Goal: Communication & Community: Share content

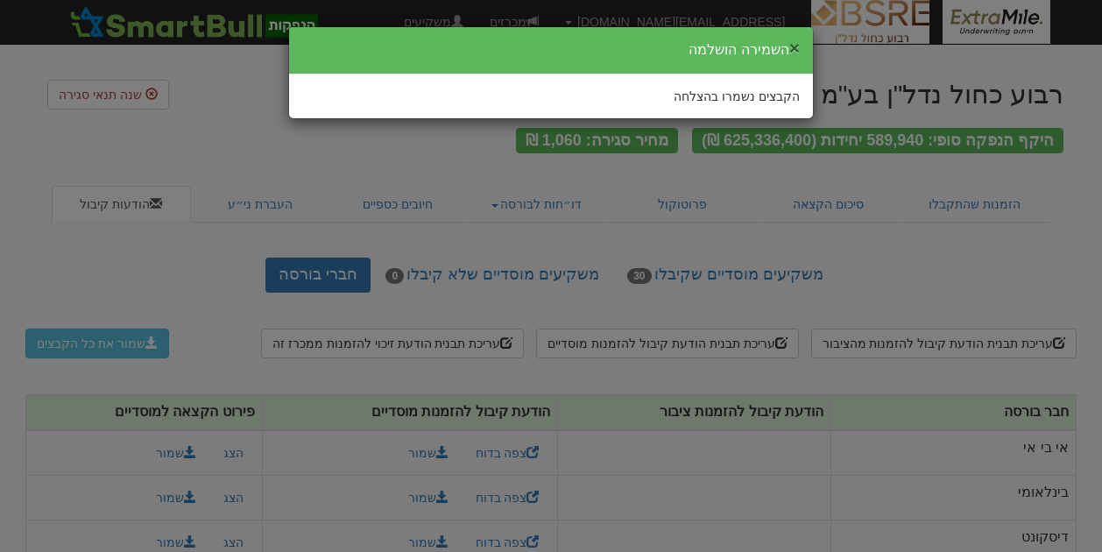
click at [793, 46] on button "×" at bounding box center [794, 48] width 11 height 18
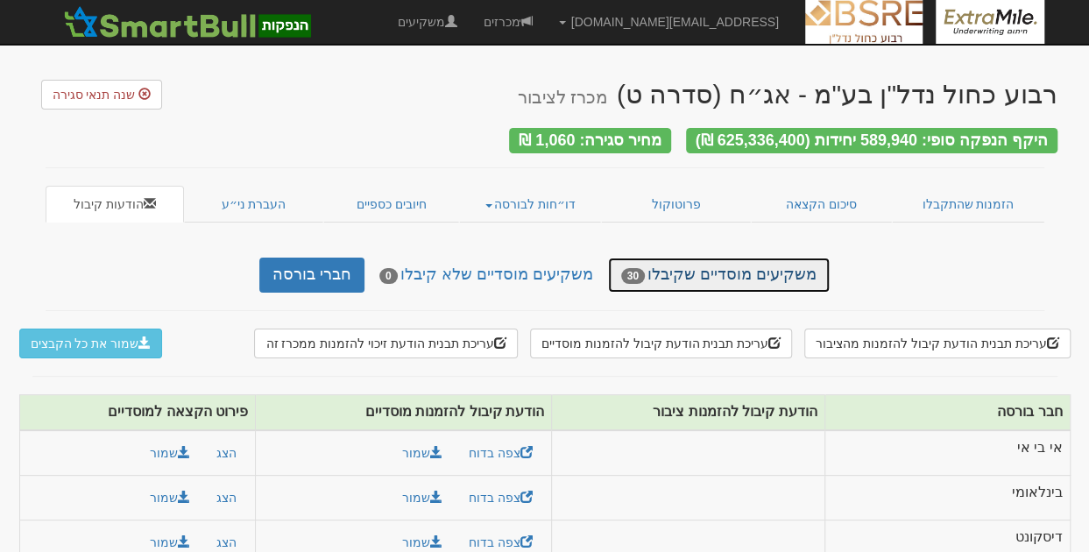
click at [696, 272] on link "משקיעים מוסדיים שקיבלו 30" at bounding box center [719, 275] width 222 height 35
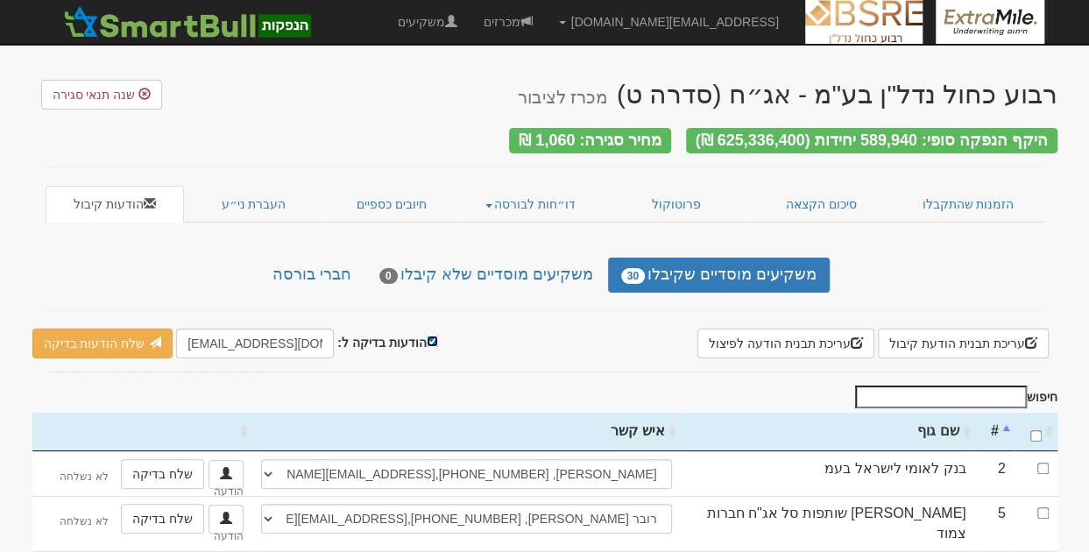
click at [427, 335] on input "הודעות בדיקה ל:" at bounding box center [432, 340] width 11 height 11
checkbox input "false"
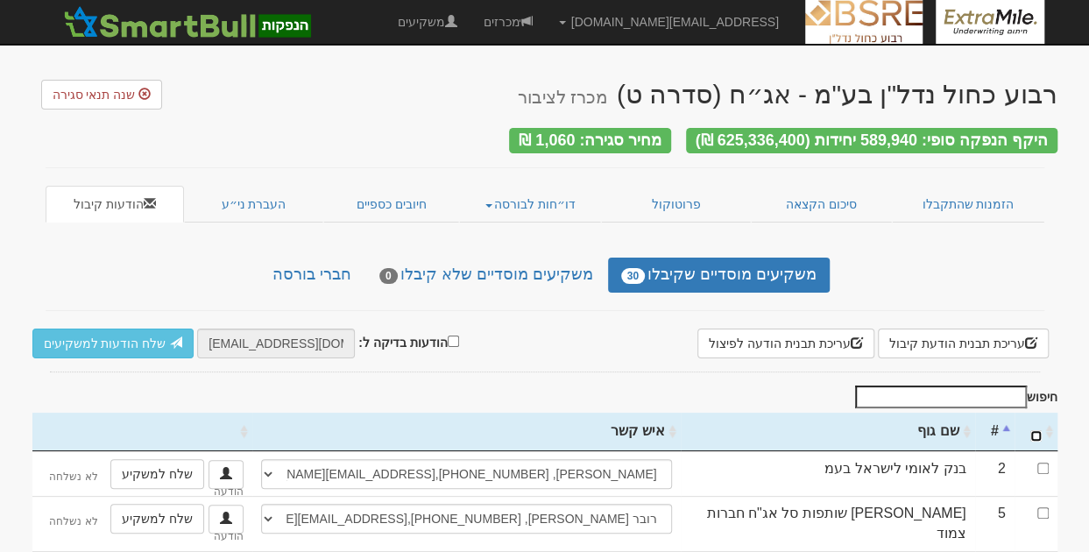
click at [1034, 430] on input "\a : activate to sort column ascending" at bounding box center [1035, 435] width 11 height 11
checkbox input "true"
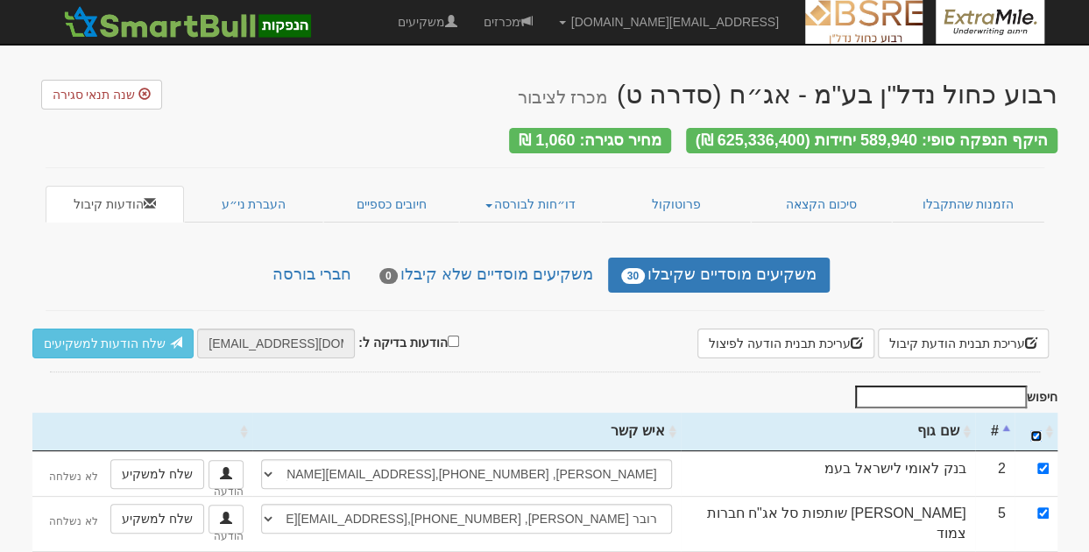
checkbox input "true"
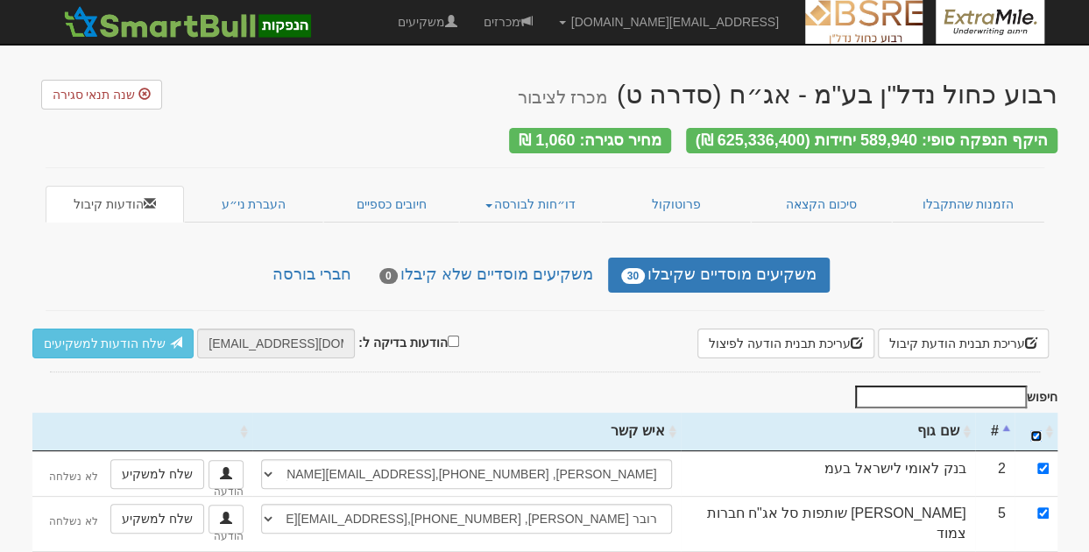
checkbox input "true"
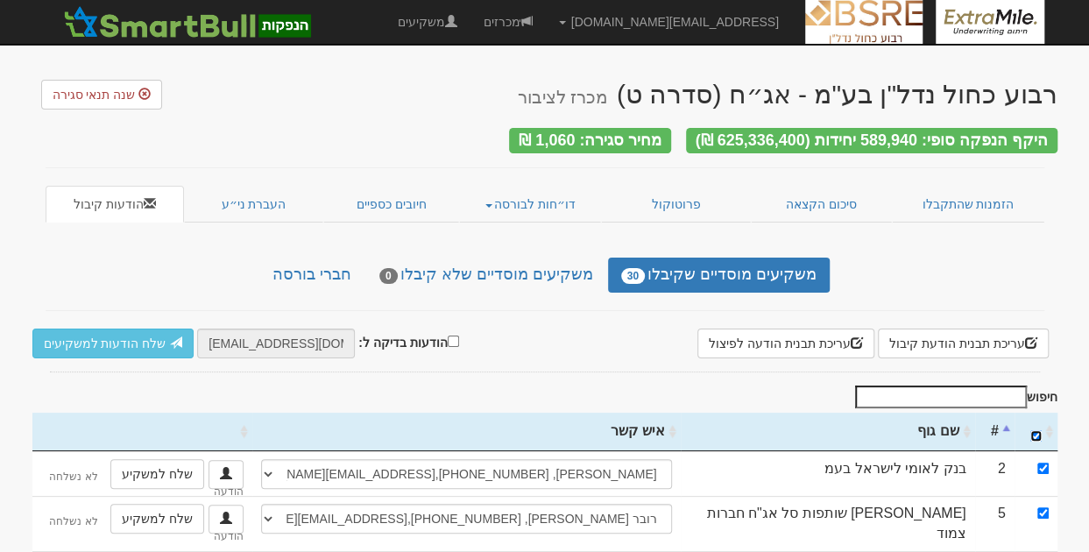
checkbox input "true"
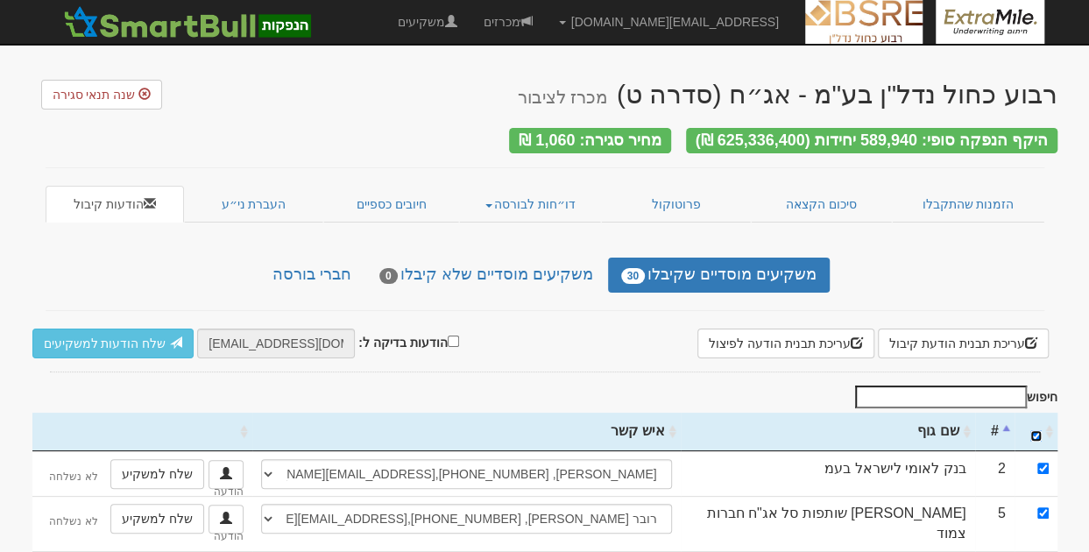
checkbox input "true"
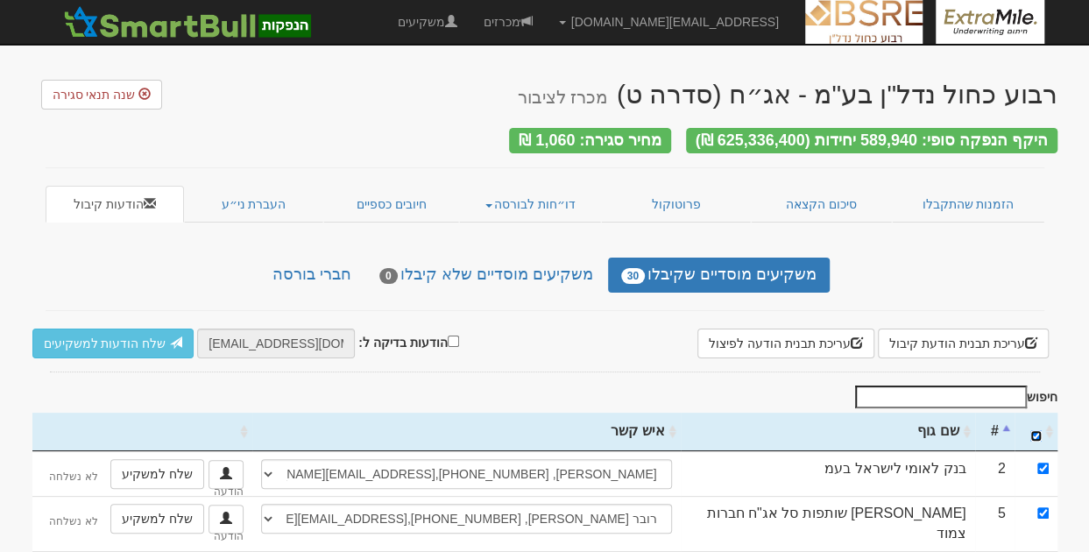
checkbox input "true"
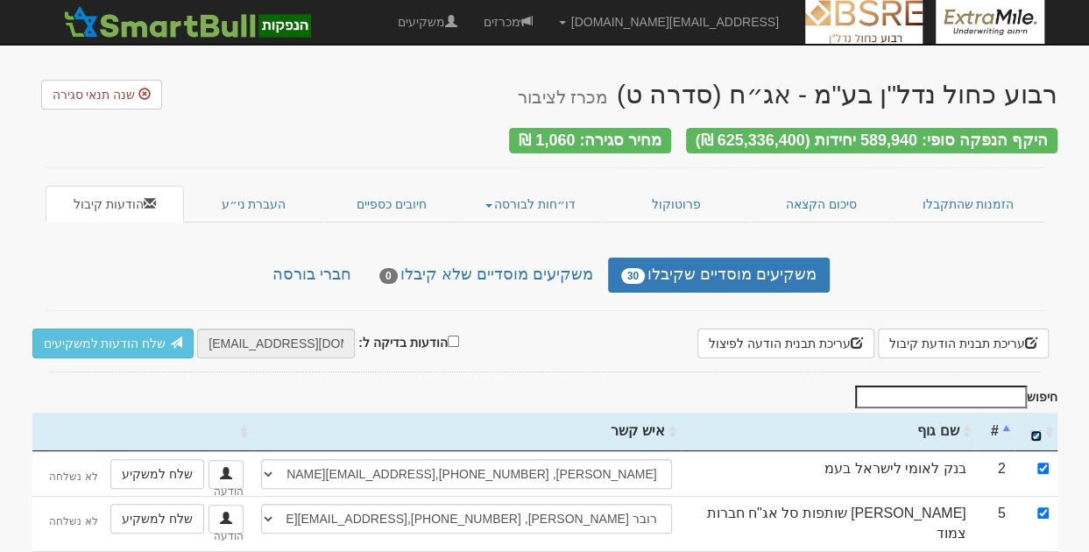
checkbox input "true"
click at [86, 341] on link "שלח הודעות למשקיעים" at bounding box center [113, 343] width 162 height 30
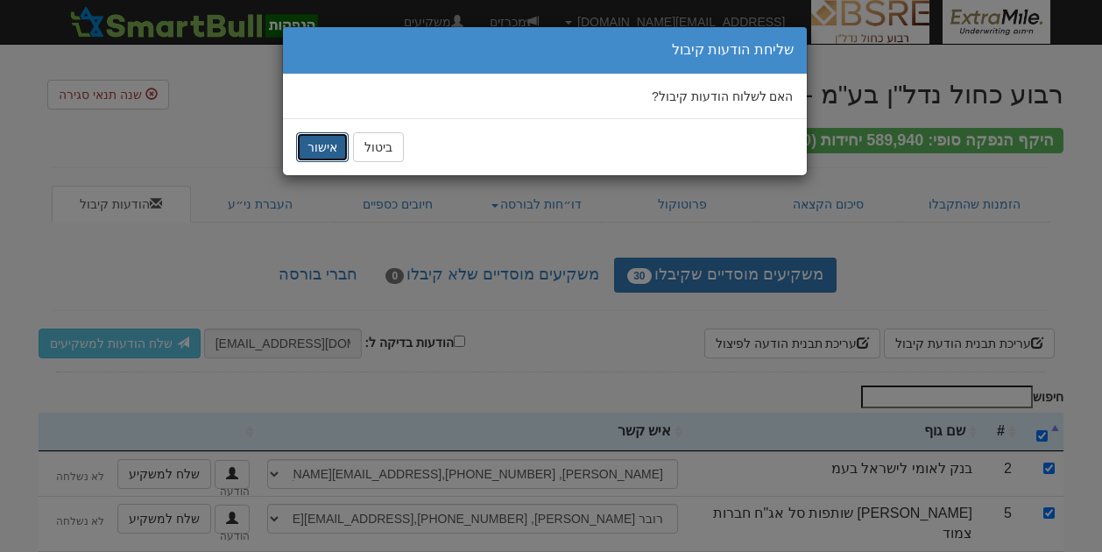
click at [321, 141] on button "אישור" at bounding box center [322, 147] width 53 height 30
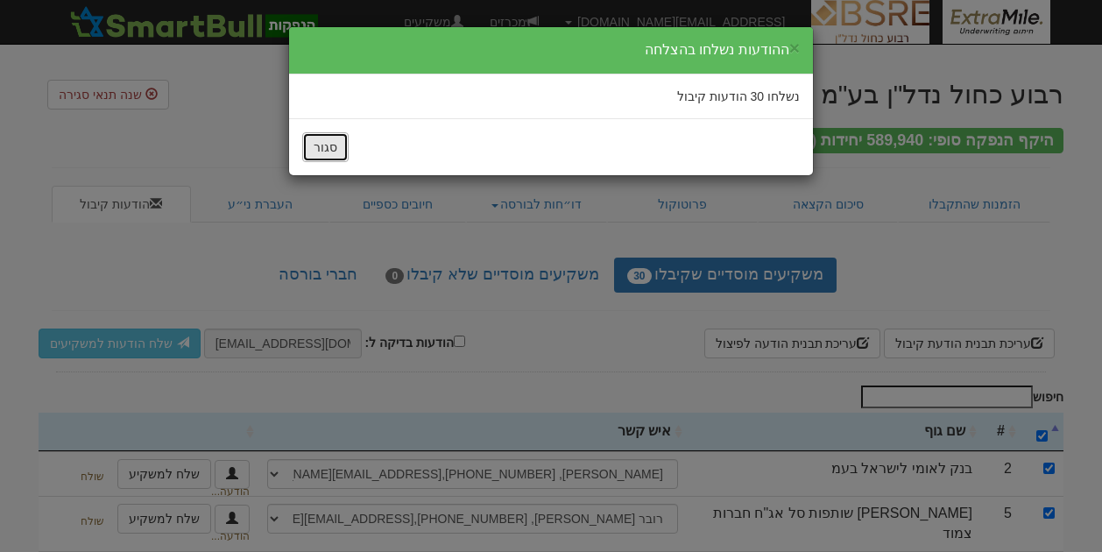
click at [321, 141] on button "סגור" at bounding box center [325, 147] width 46 height 30
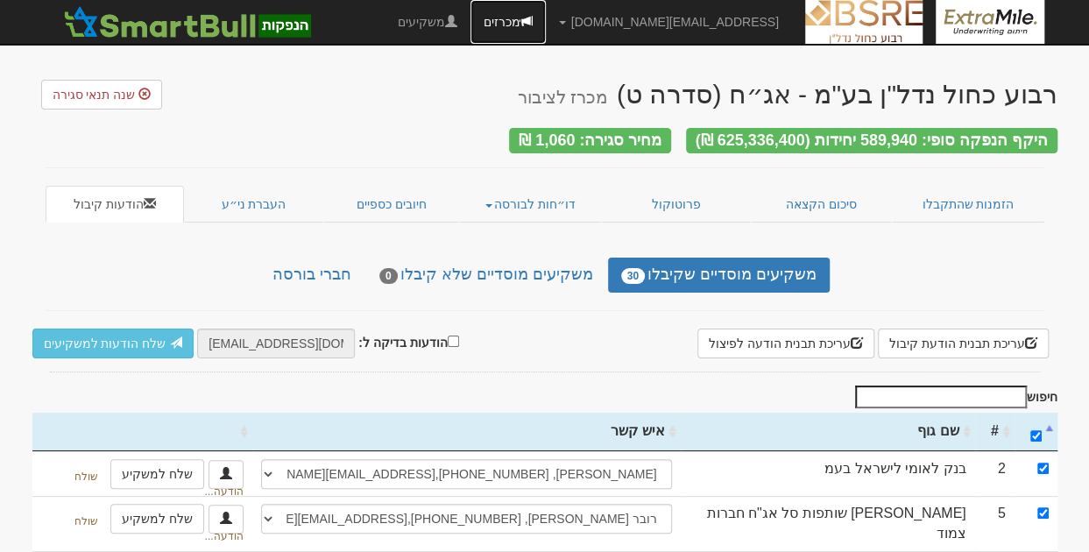
click at [546, 29] on link "מכרזים" at bounding box center [507, 22] width 75 height 44
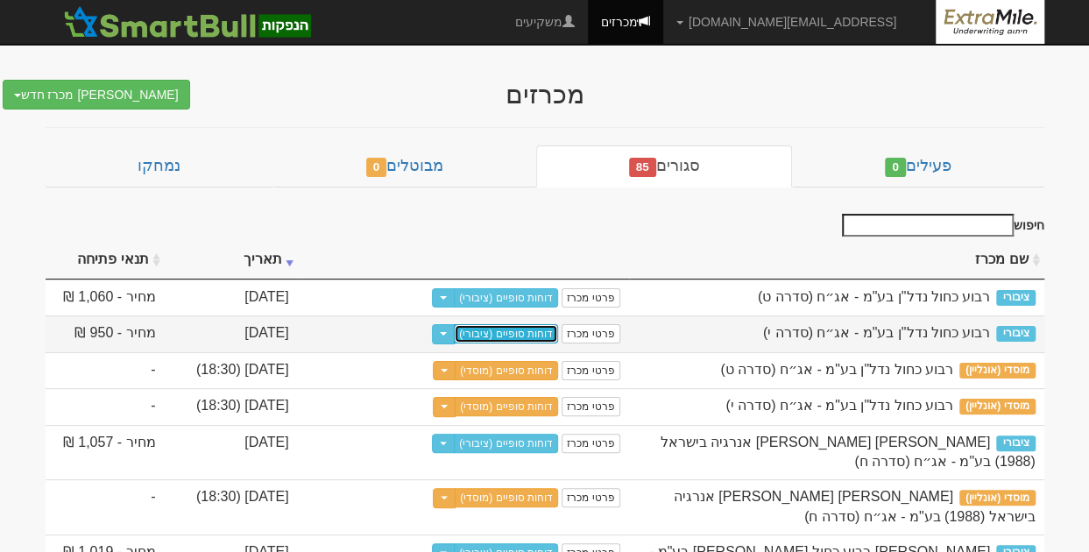
click at [526, 331] on link "דוחות סופיים (ציבורי)" at bounding box center [506, 333] width 104 height 19
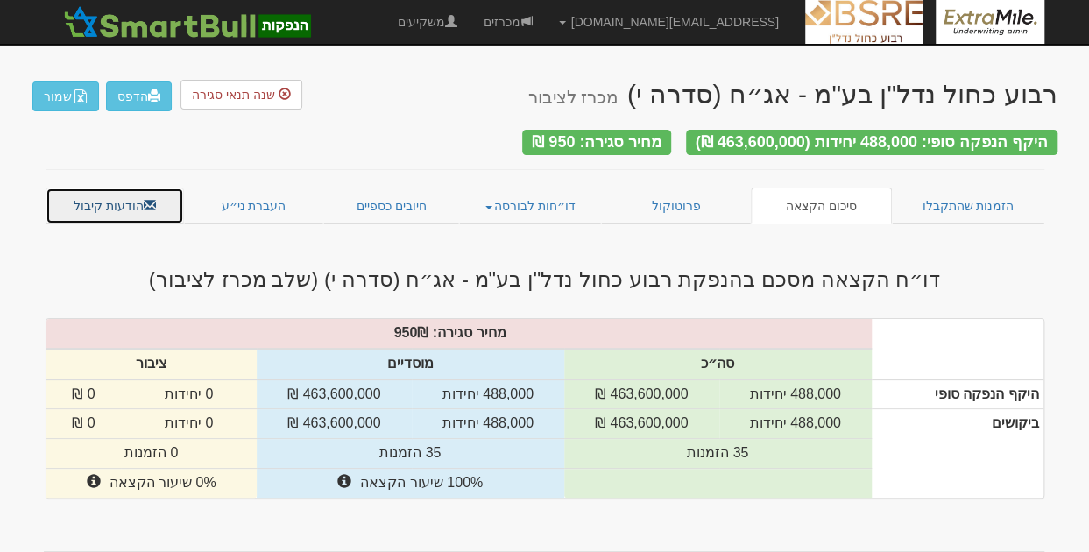
click at [130, 199] on link "הודעות קיבול" at bounding box center [115, 205] width 139 height 37
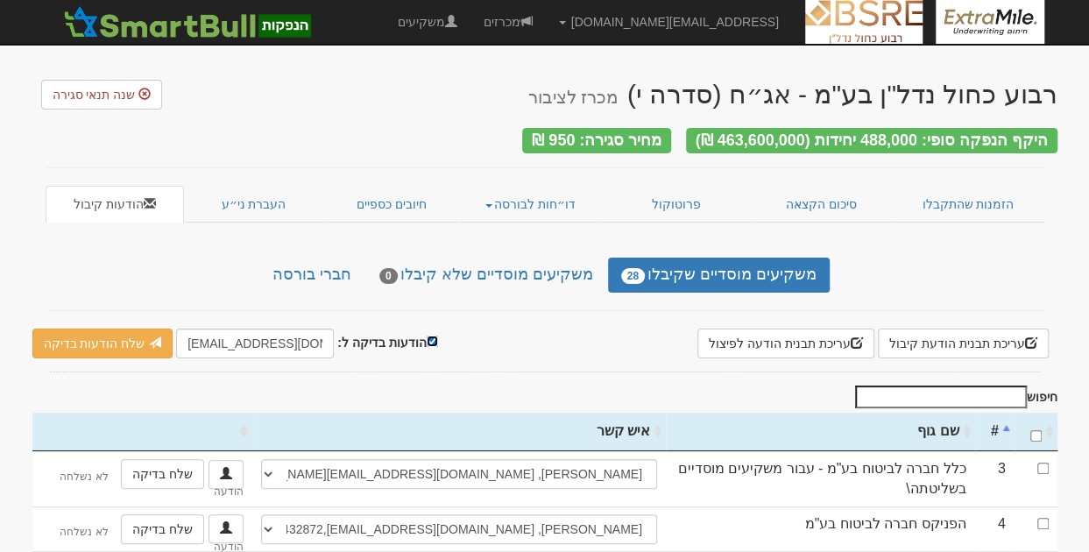
click at [427, 335] on input "הודעות בדיקה ל:" at bounding box center [432, 340] width 11 height 11
checkbox input "false"
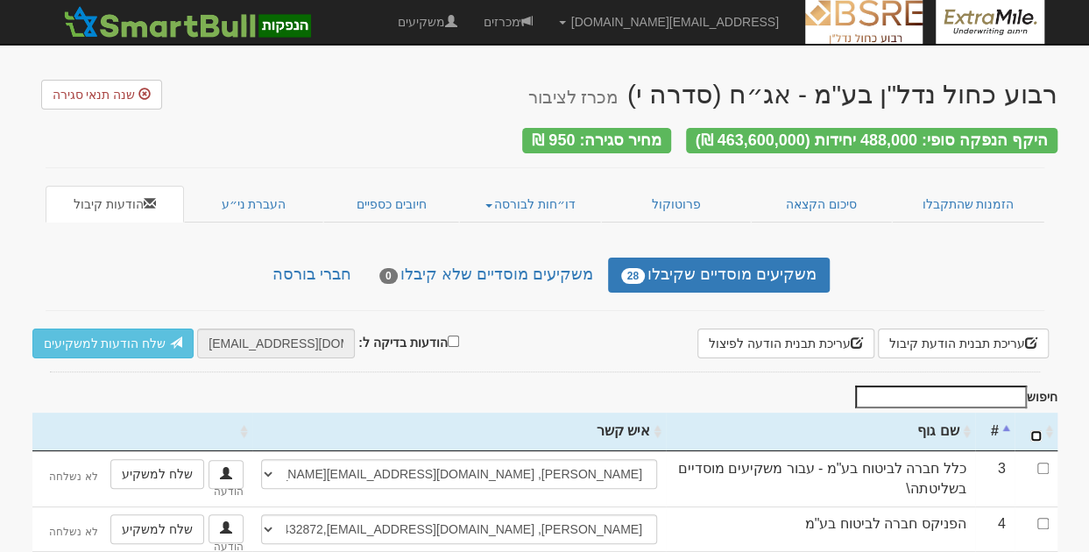
click at [1041, 430] on input "\a : activate to sort column ascending" at bounding box center [1035, 435] width 11 height 11
checkbox input "true"
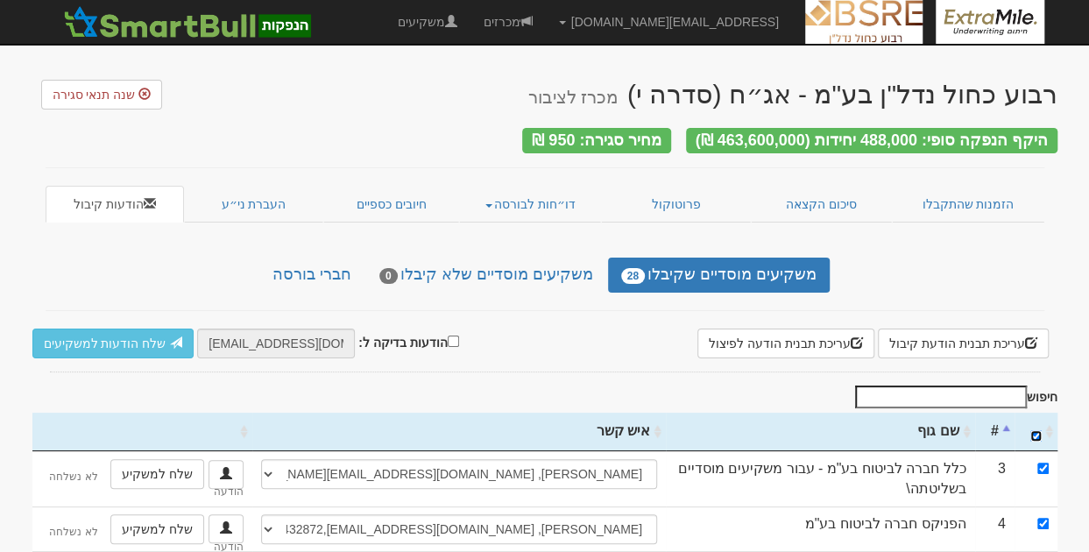
checkbox input "true"
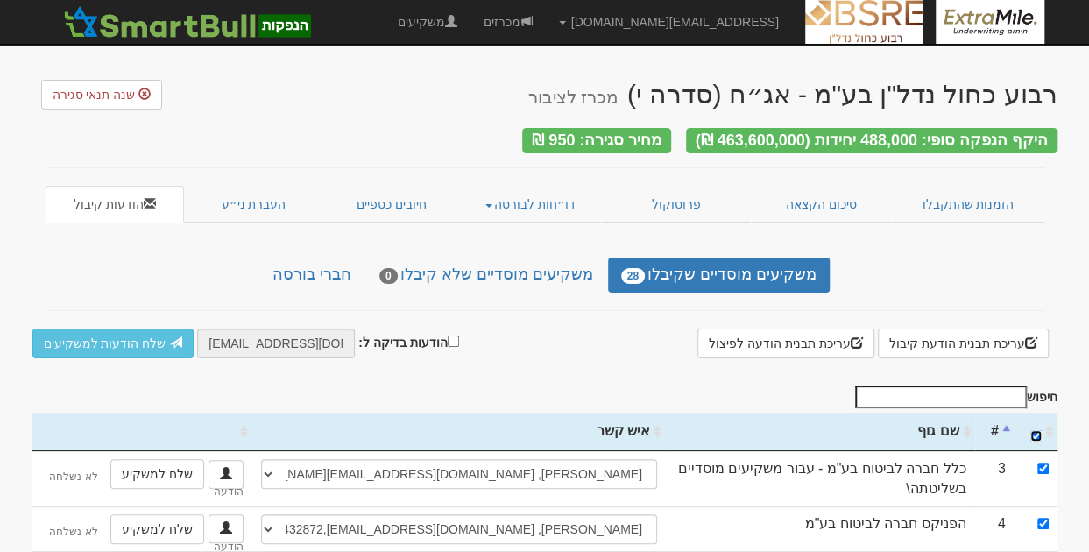
checkbox input "true"
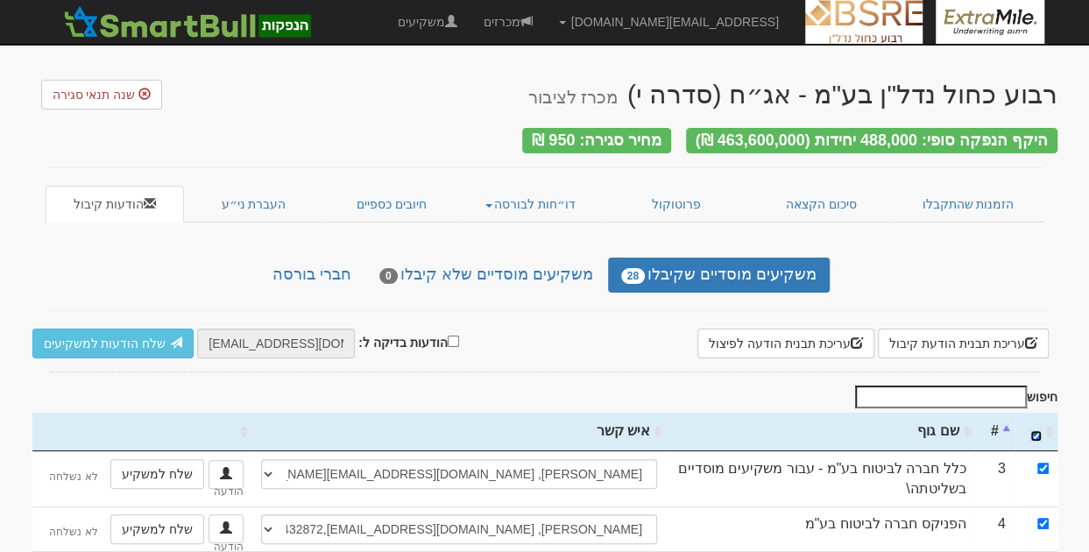
checkbox input "true"
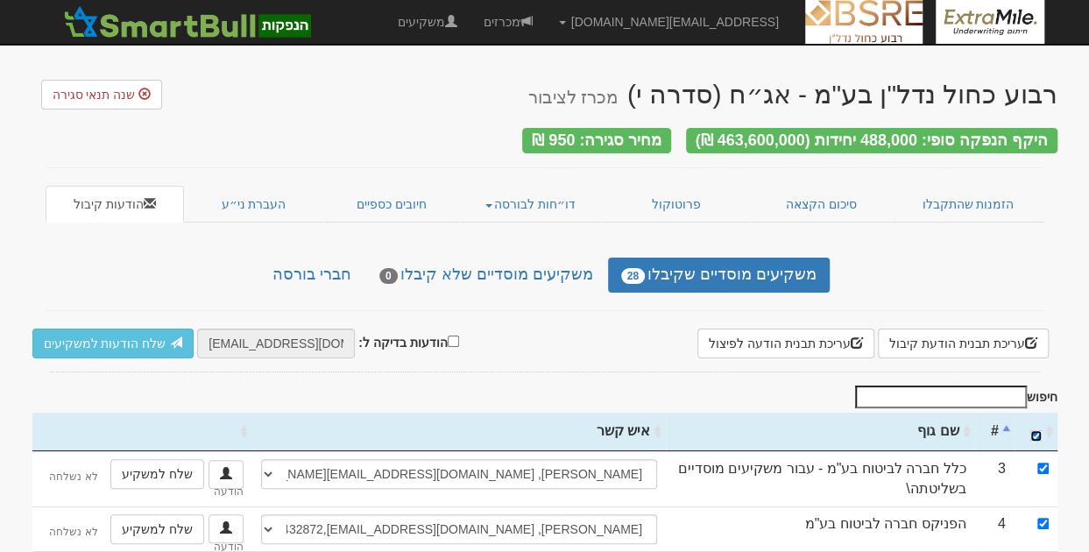
checkbox input "true"
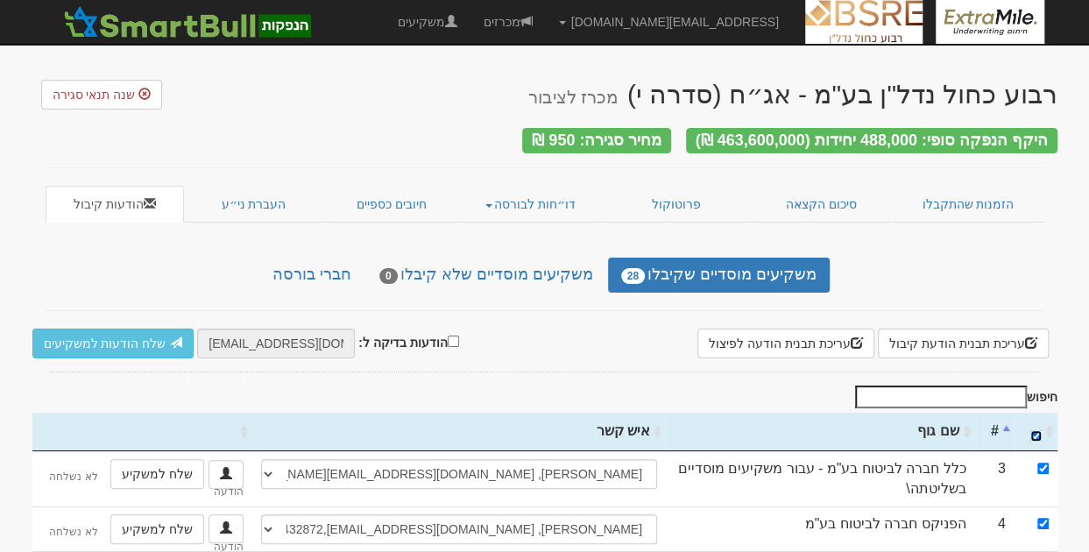
checkbox input "true"
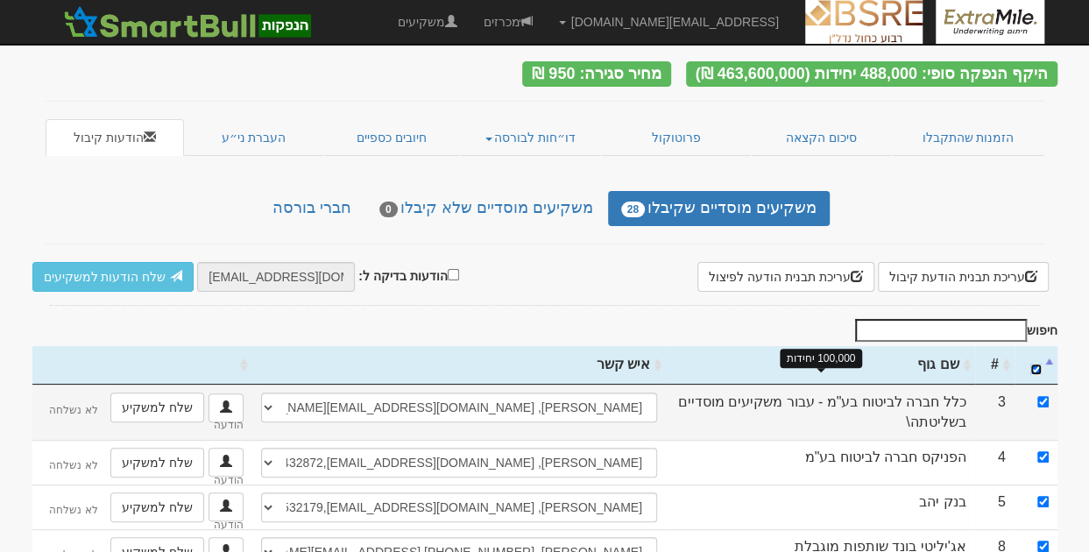
scroll to position [67, 0]
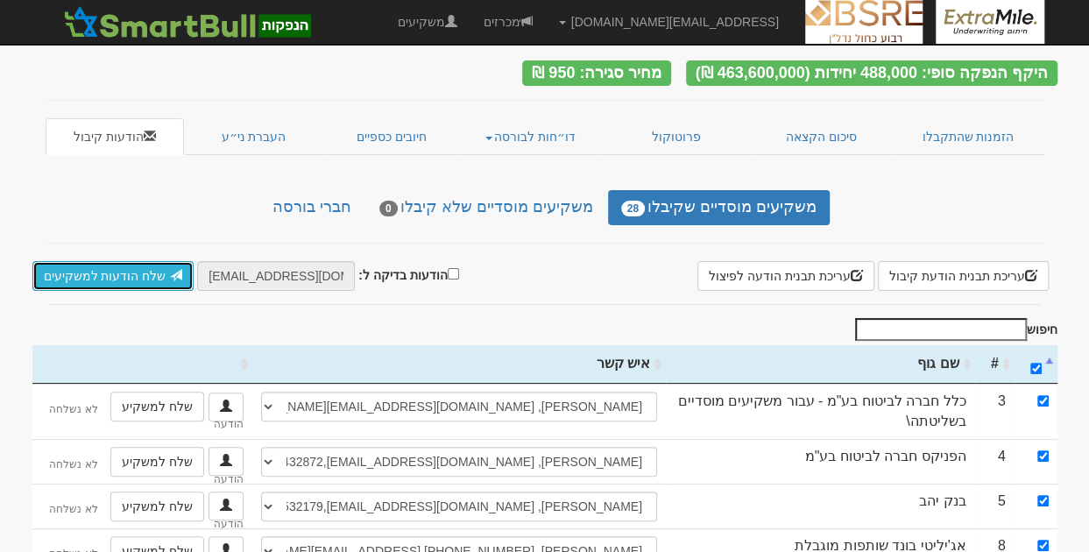
click at [131, 272] on link "שלח הודעות למשקיעים" at bounding box center [113, 276] width 162 height 30
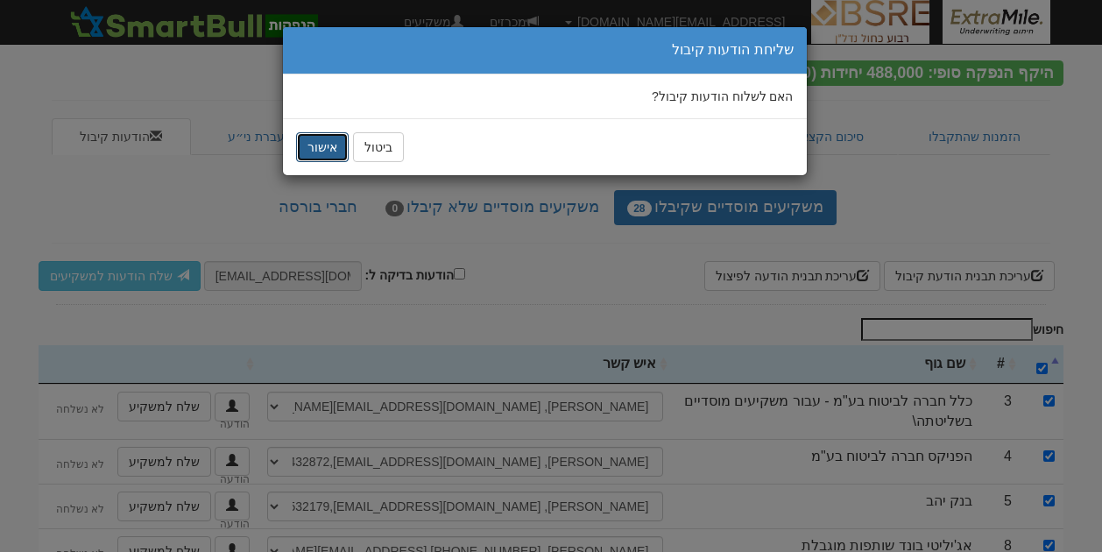
click at [331, 146] on button "אישור" at bounding box center [322, 147] width 53 height 30
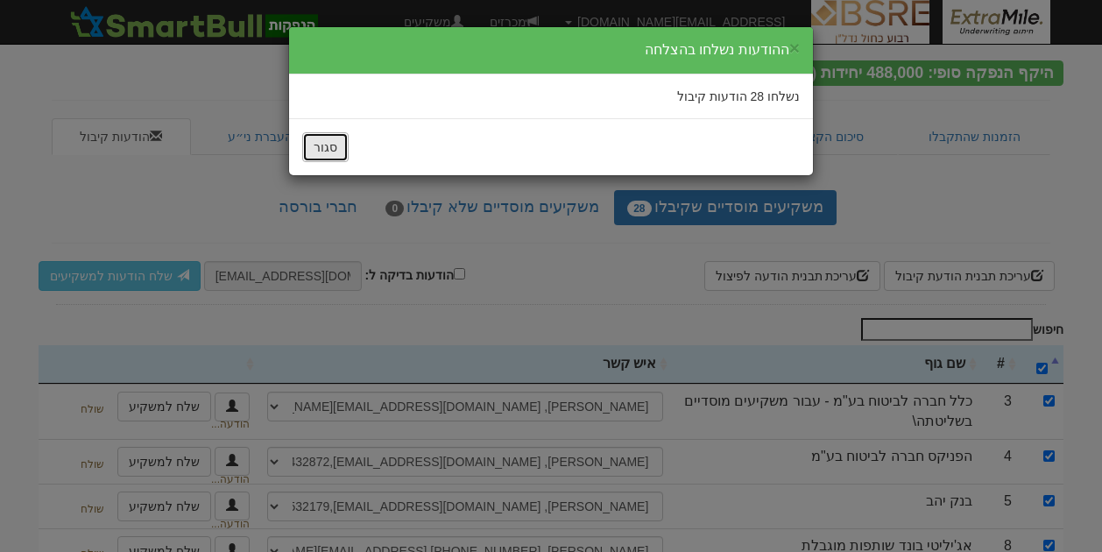
click at [331, 145] on button "סגור" at bounding box center [325, 147] width 46 height 30
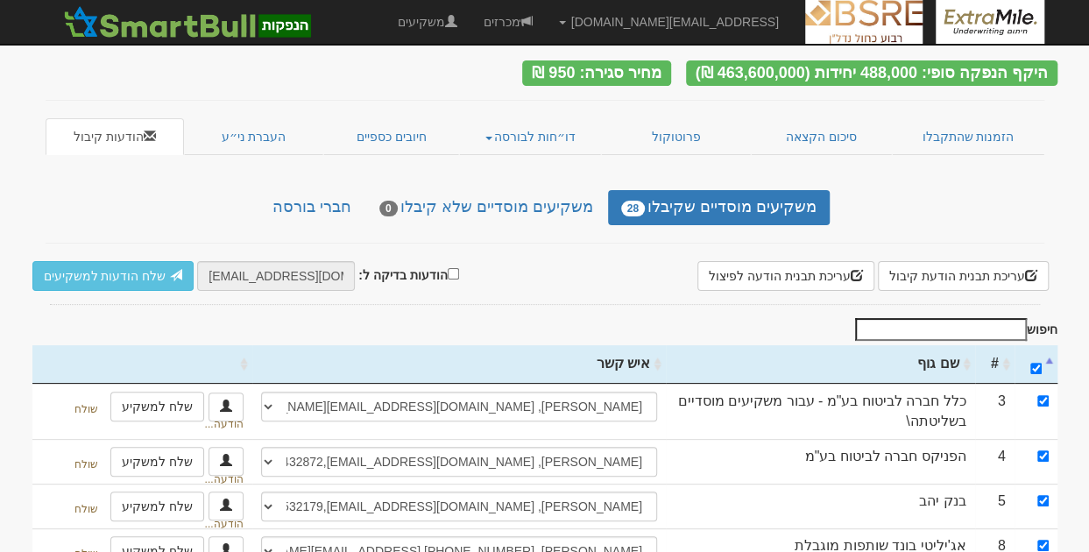
scroll to position [0, 0]
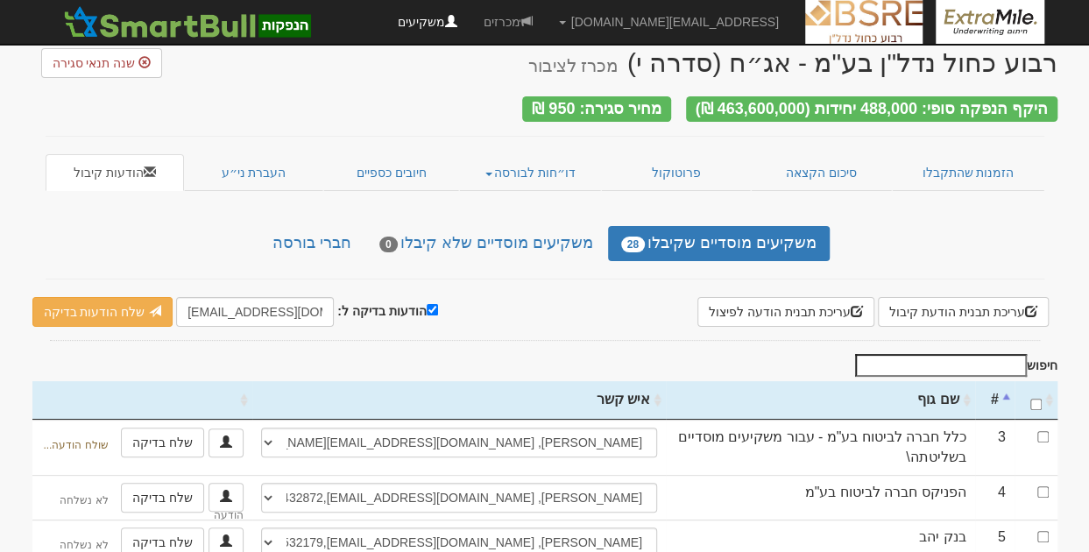
scroll to position [25, 0]
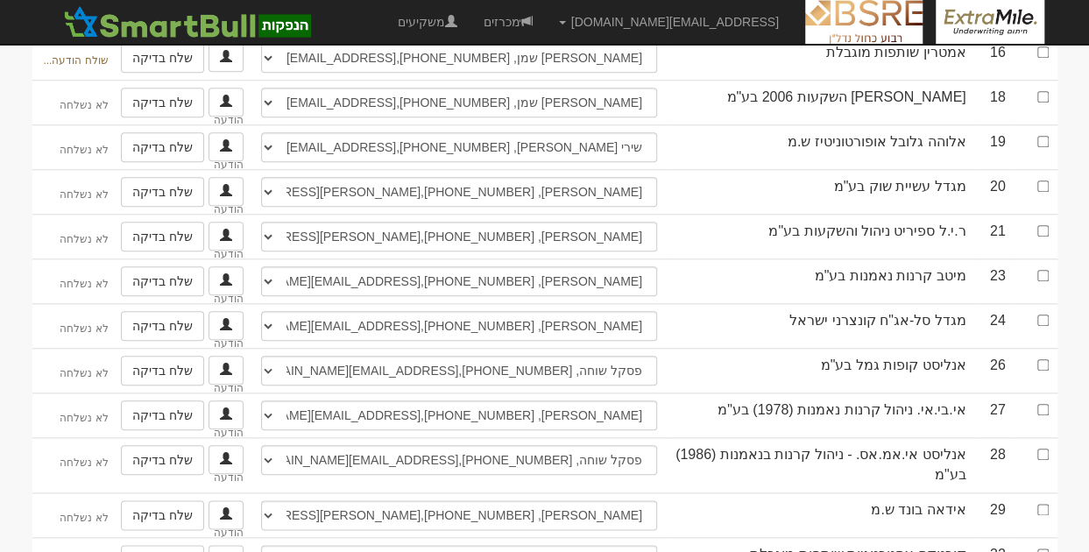
scroll to position [740, 0]
click at [533, 18] on span at bounding box center [526, 21] width 12 height 12
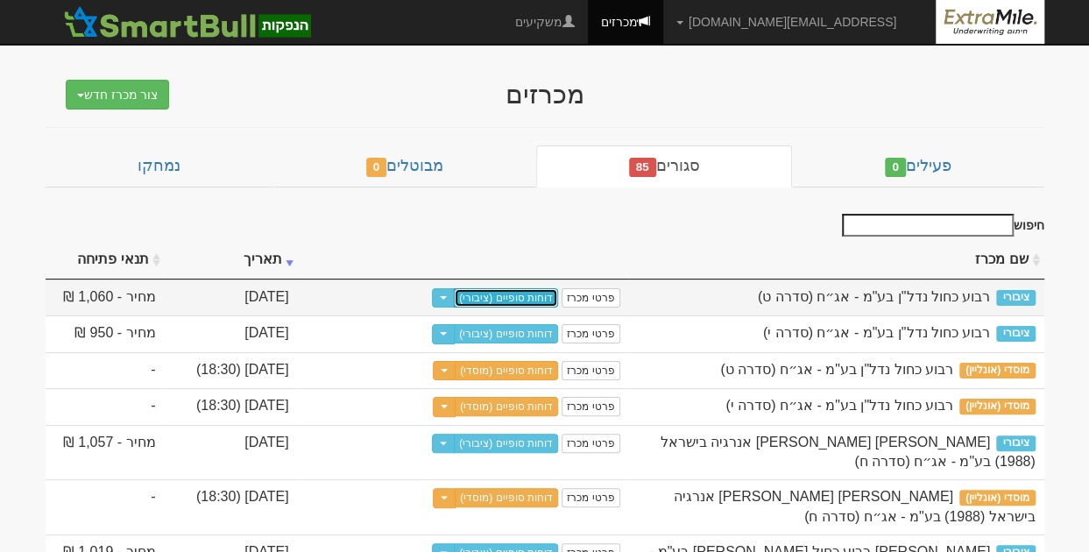
click at [519, 294] on link "דוחות סופיים (ציבורי)" at bounding box center [506, 297] width 104 height 19
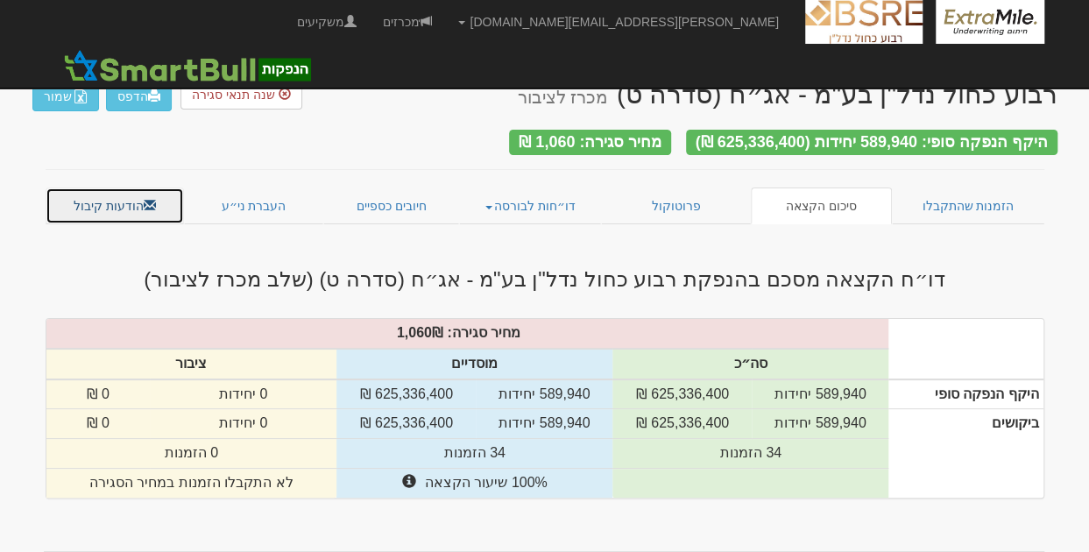
click at [135, 187] on link "הודעות קיבול" at bounding box center [115, 205] width 139 height 37
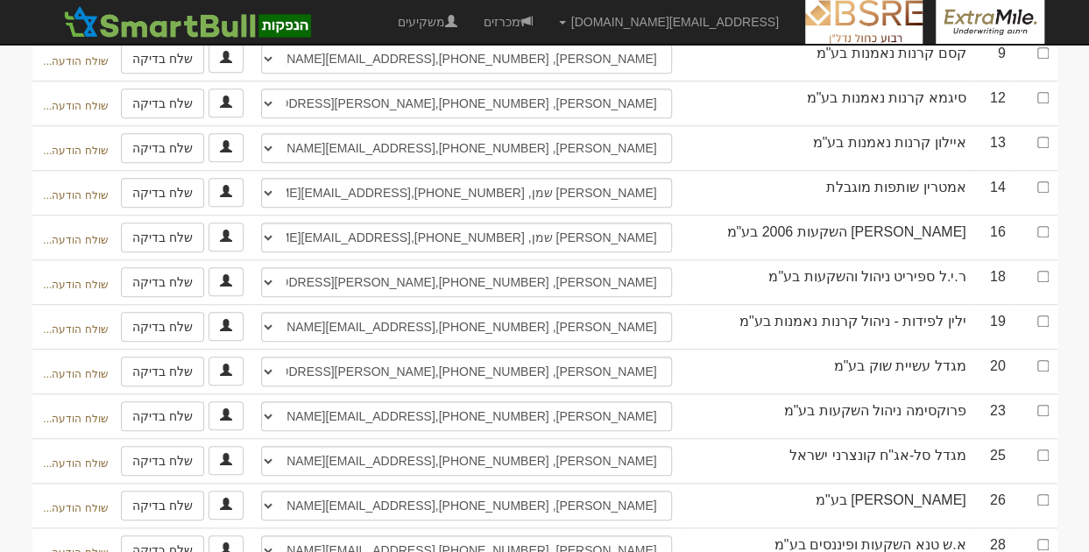
scroll to position [561, 0]
